Goal: Entertainment & Leisure: Consume media (video, audio)

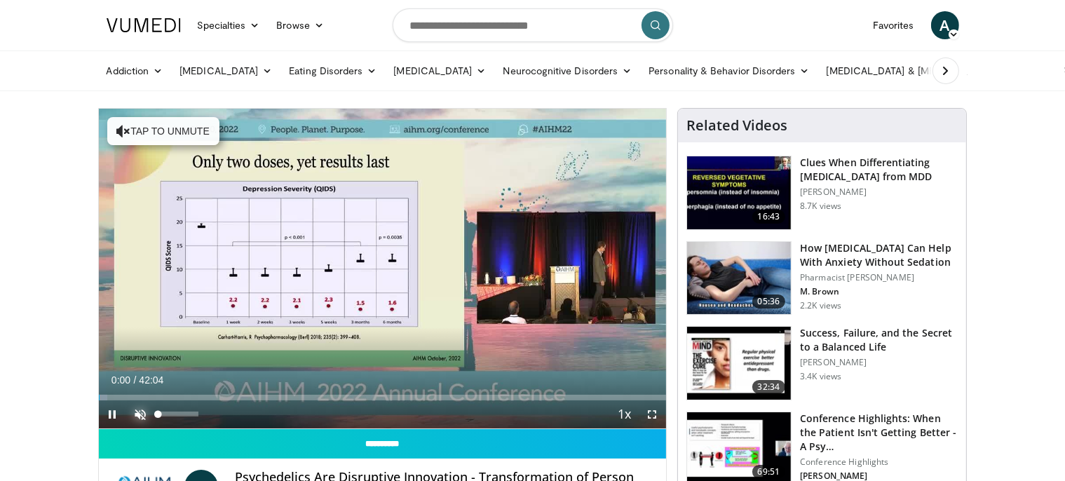
click at [139, 416] on span "Video Player" at bounding box center [141, 414] width 28 height 28
drag, startPoint x: 199, startPoint y: 416, endPoint x: 174, endPoint y: 379, distance: 44.3
click at [175, 413] on div "Volume Level" at bounding box center [166, 413] width 16 height 5
click at [118, 413] on span "Video Player" at bounding box center [113, 414] width 28 height 28
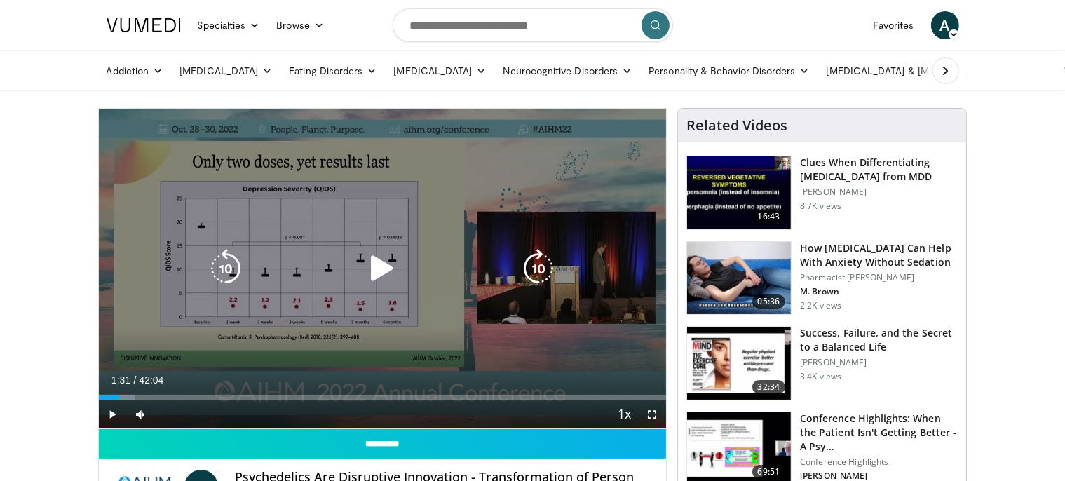
click at [373, 266] on icon "Video Player" at bounding box center [381, 268] width 39 height 39
click at [381, 263] on icon "Video Player" at bounding box center [381, 268] width 39 height 39
click at [380, 264] on icon "Video Player" at bounding box center [381, 268] width 39 height 39
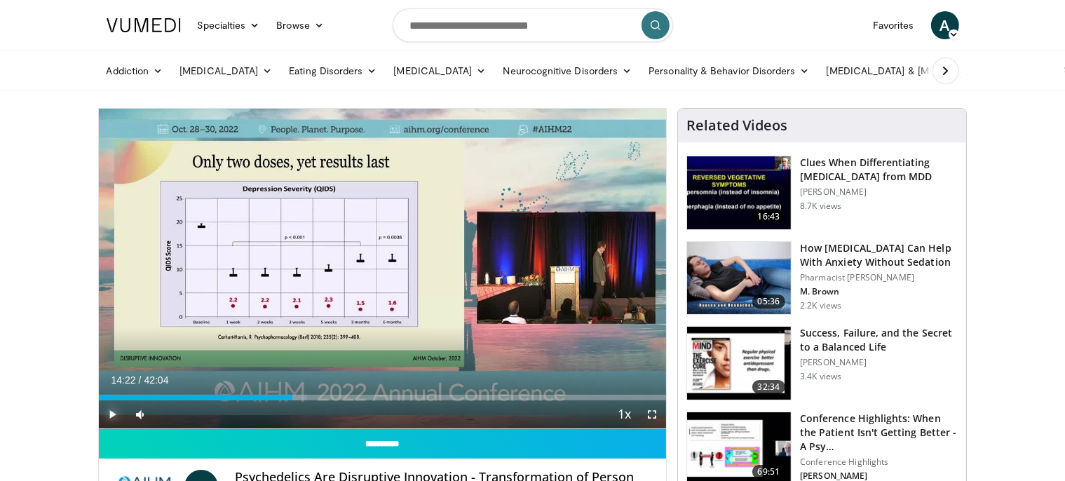
click at [111, 413] on span "Video Player" at bounding box center [113, 414] width 28 height 28
